Goal: Task Accomplishment & Management: Manage account settings

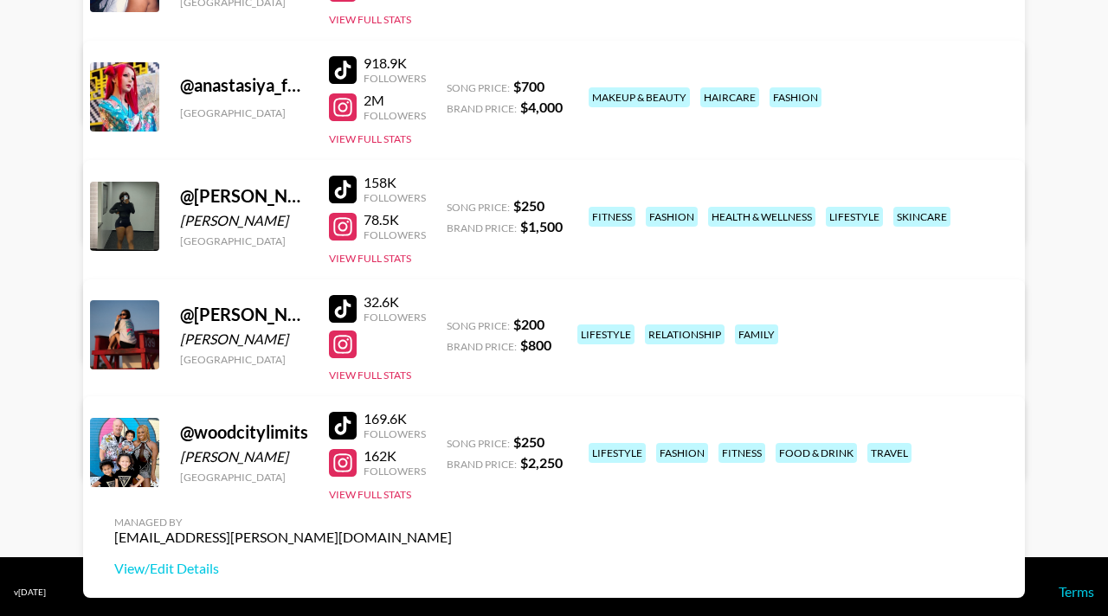
scroll to position [341, 0]
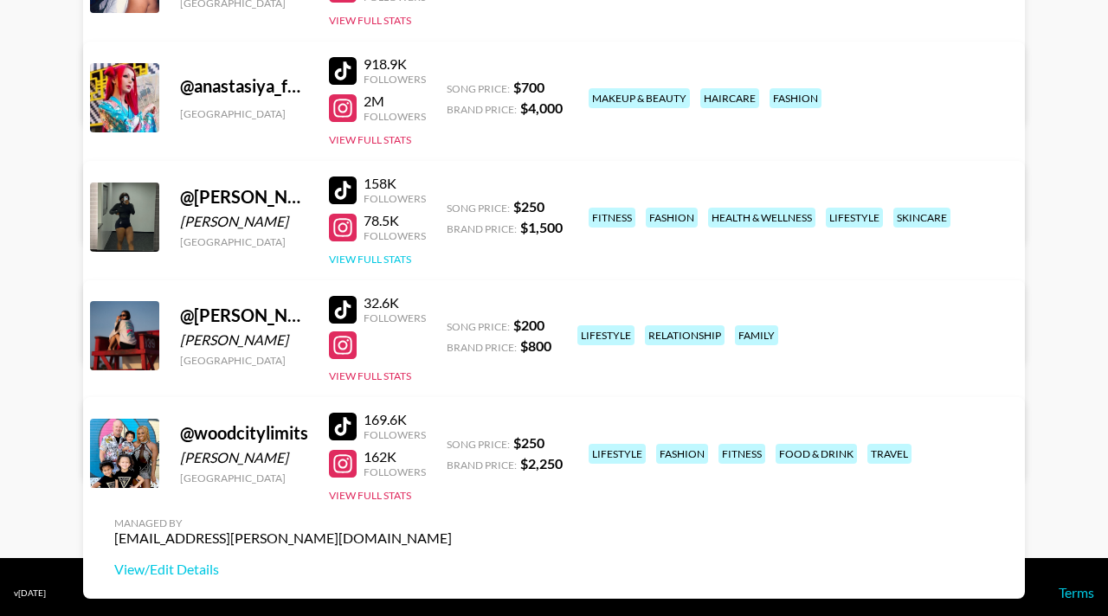
click at [385, 253] on button "View Full Stats" at bounding box center [370, 259] width 82 height 13
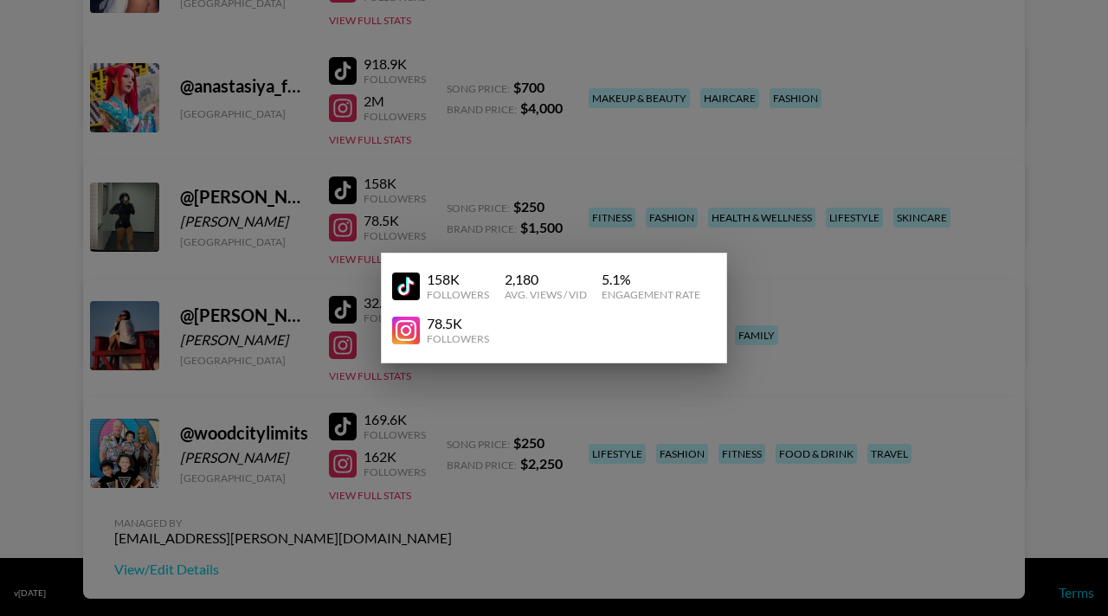
click at [515, 216] on div at bounding box center [554, 308] width 1108 height 616
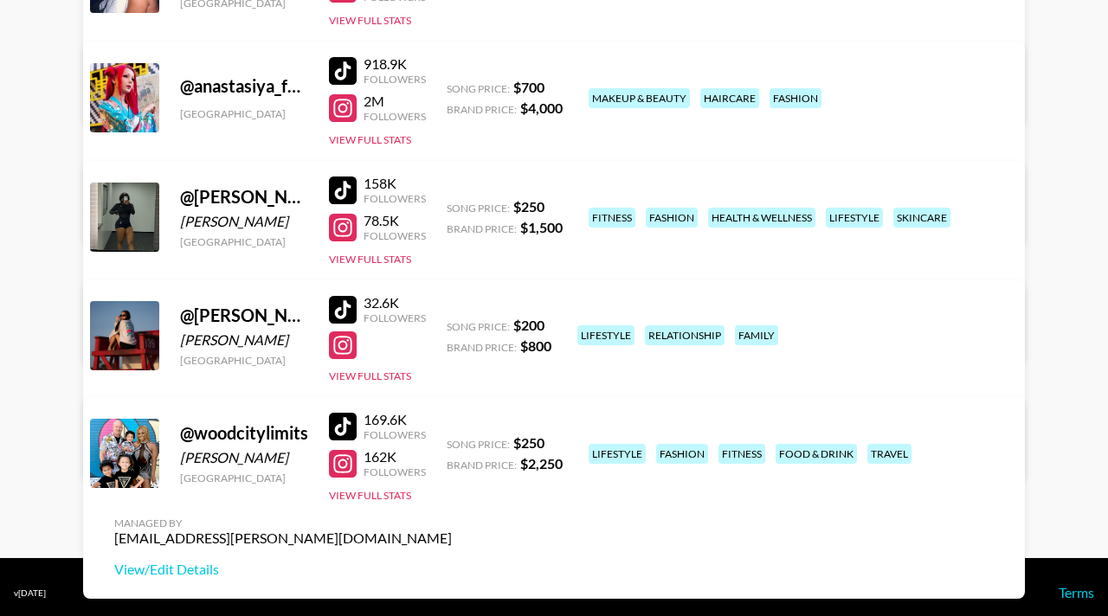
click at [452, 325] on link "View/Edit Details" at bounding box center [283, 333] width 338 height 17
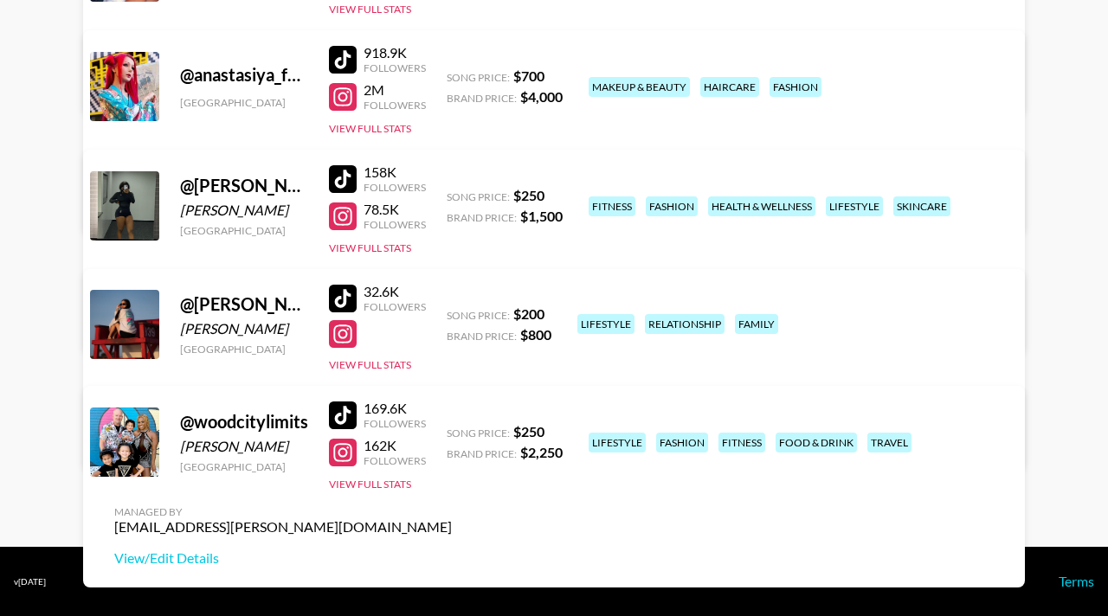
scroll to position [0, 0]
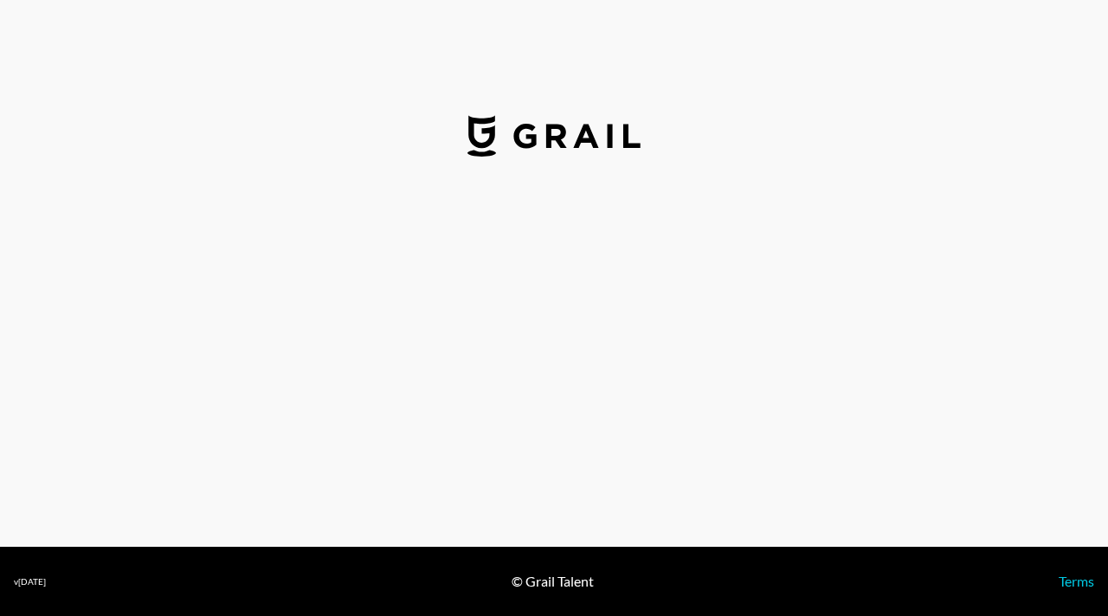
select select "USD"
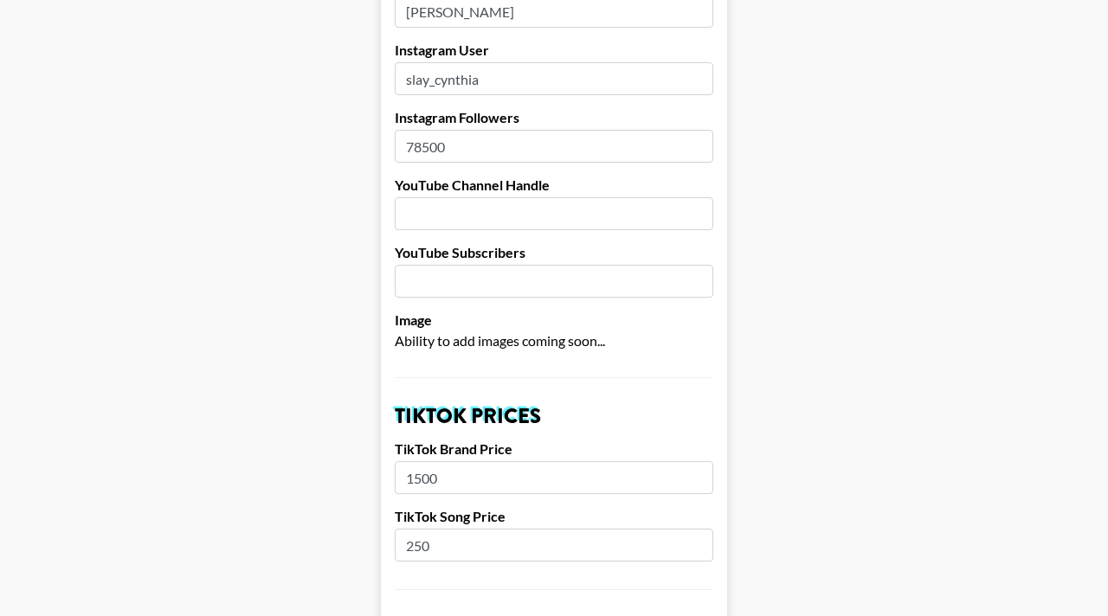
scroll to position [282, 0]
